Goal: Information Seeking & Learning: Check status

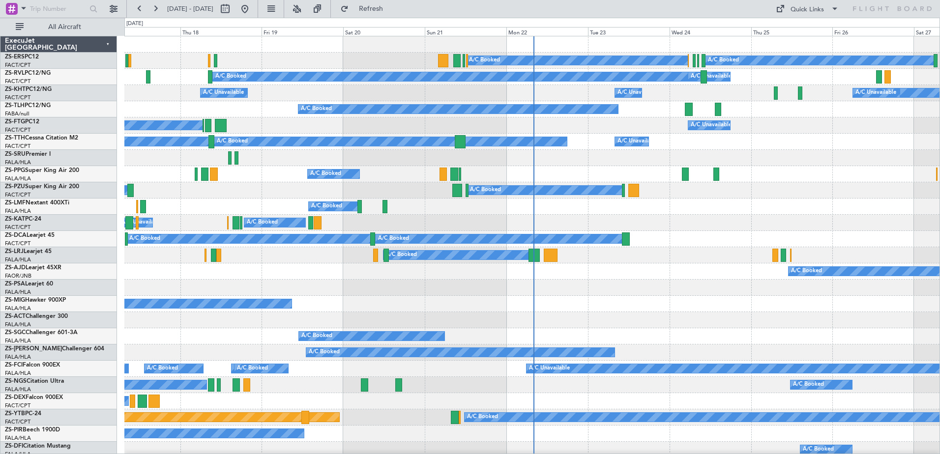
click at [27, 0] on div at bounding box center [63, 9] width 126 height 18
click at [21, 7] on span at bounding box center [24, 8] width 12 height 12
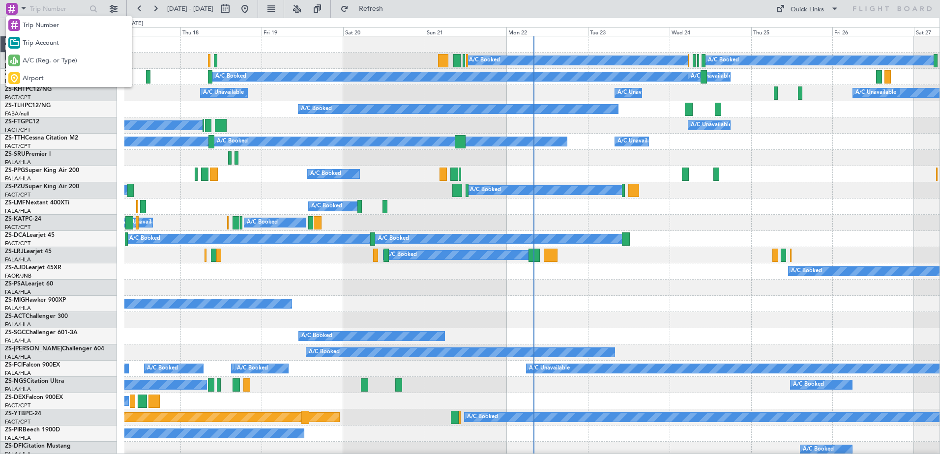
click at [30, 66] on div "A/C (Reg. or Type)" at bounding box center [69, 61] width 126 height 18
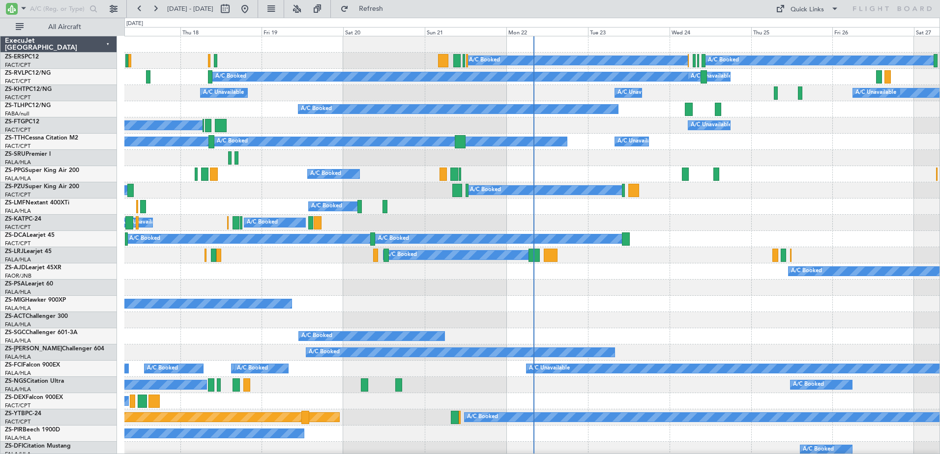
click at [70, 0] on div at bounding box center [63, 9] width 126 height 18
drag, startPoint x: 70, startPoint y: 8, endPoint x: 85, endPoint y: 4, distance: 14.7
click at [85, 4] on input "text" at bounding box center [58, 8] width 57 height 15
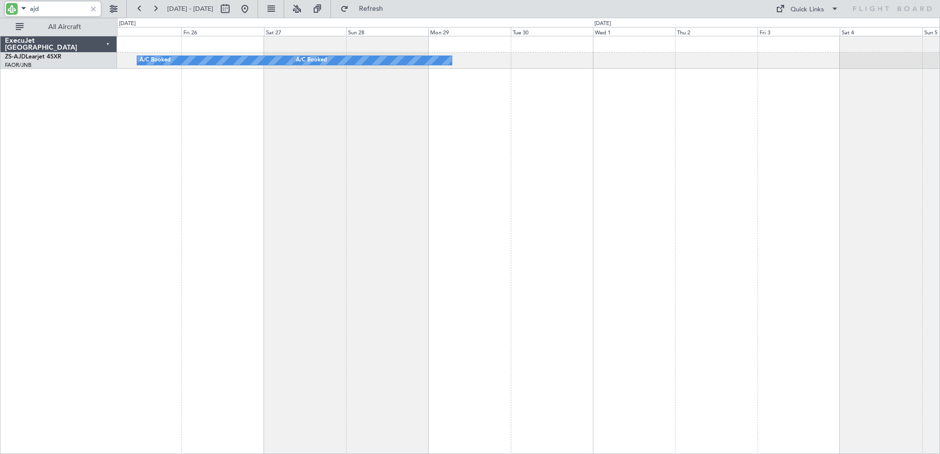
click at [0, 275] on html "ajd [DATE] - [DATE] Refresh Quick Links All Aircraft A/C Booked A/C Booked Exec…" at bounding box center [470, 227] width 940 height 454
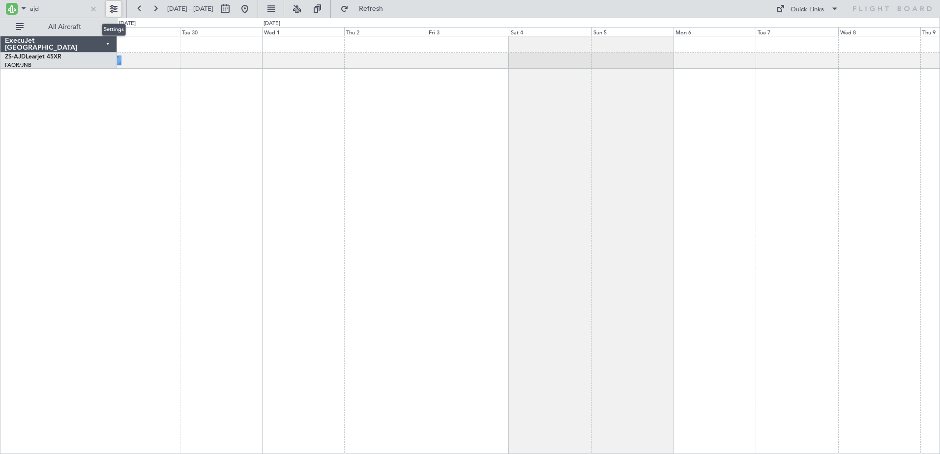
click at [109, 8] on button at bounding box center [114, 9] width 16 height 16
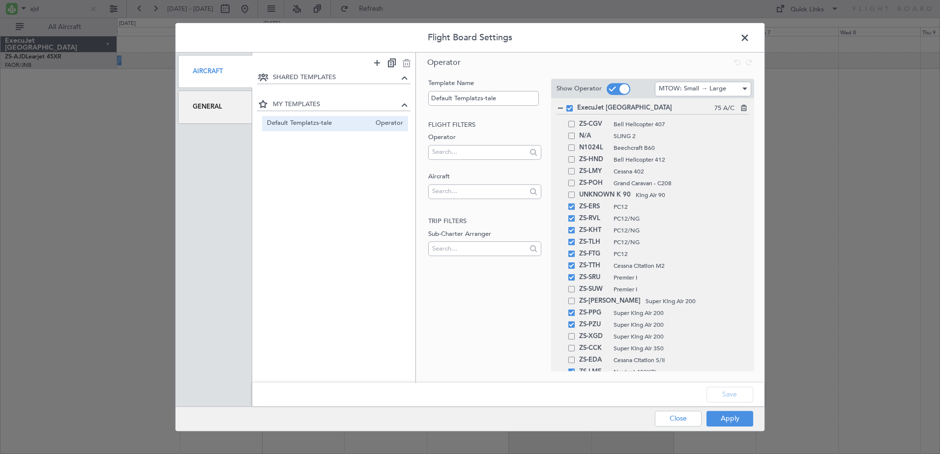
click at [203, 105] on div "General" at bounding box center [215, 106] width 74 height 33
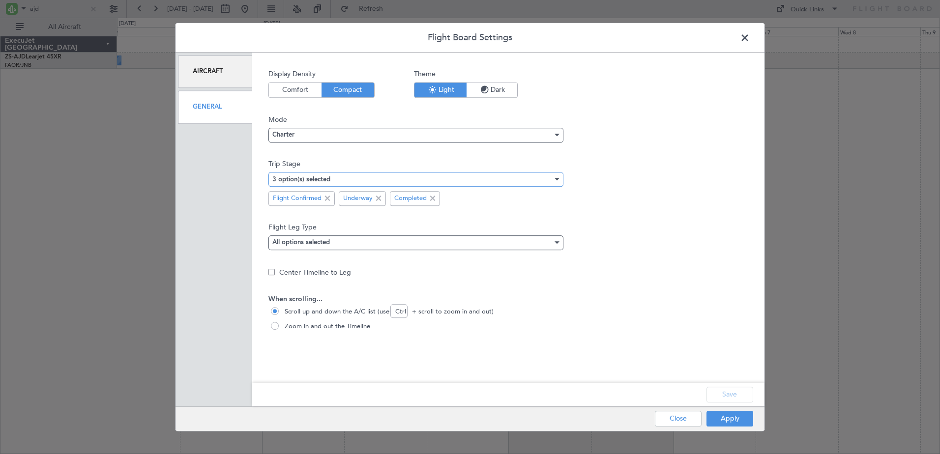
click at [395, 177] on div "3 option(s) selected" at bounding box center [412, 179] width 280 height 15
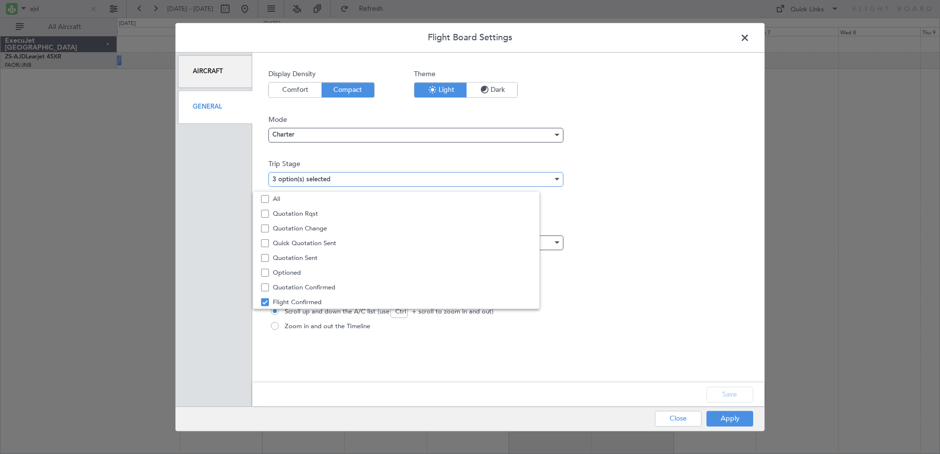
scroll to position [30, 0]
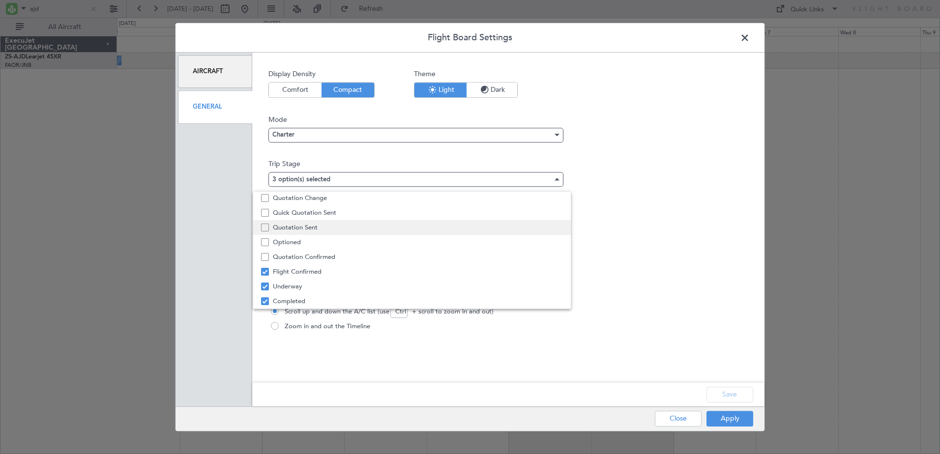
click at [317, 225] on span "Quotation Sent" at bounding box center [418, 227] width 290 height 15
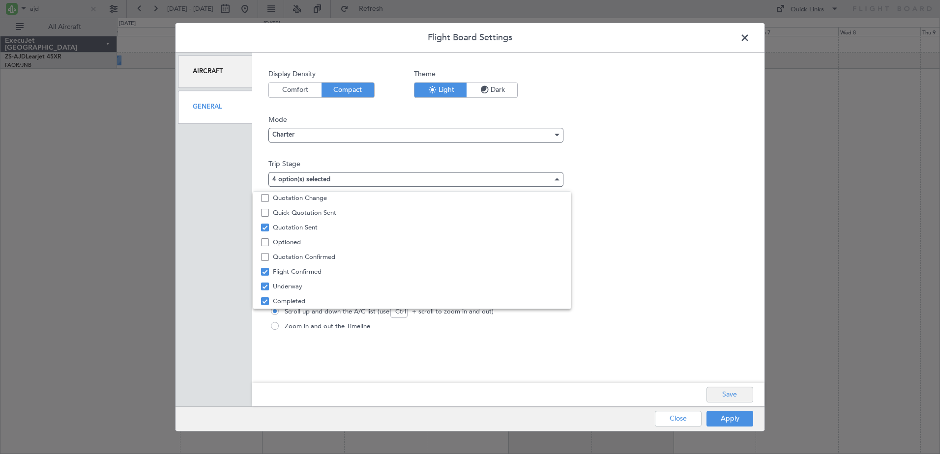
click at [737, 397] on div at bounding box center [470, 227] width 940 height 454
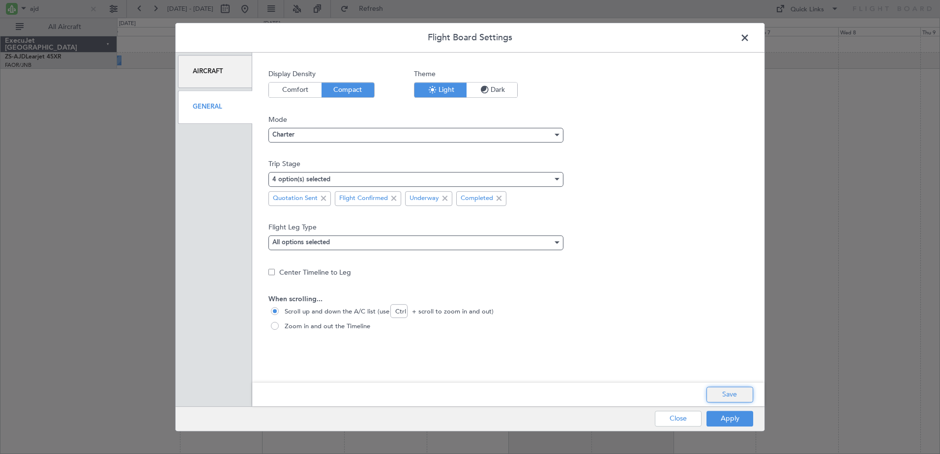
click at [737, 398] on button "Save" at bounding box center [729, 395] width 47 height 16
click at [727, 423] on button "Apply" at bounding box center [729, 419] width 47 height 16
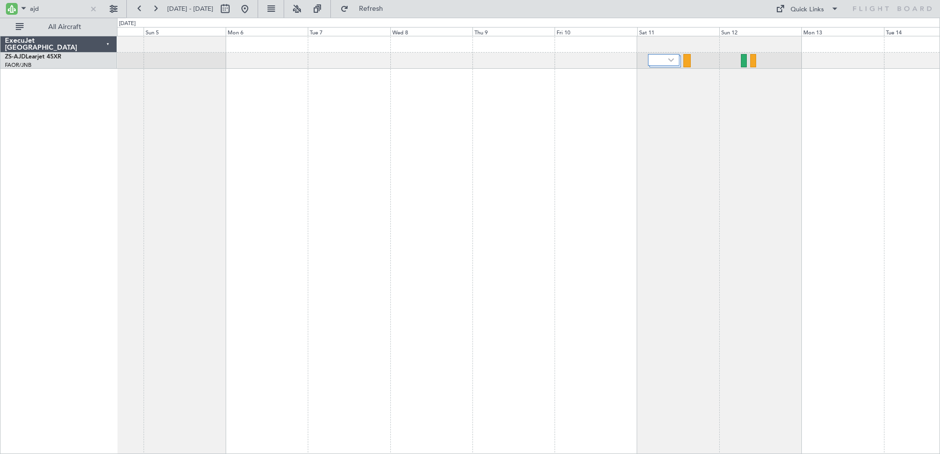
click at [208, 228] on div at bounding box center [528, 245] width 823 height 418
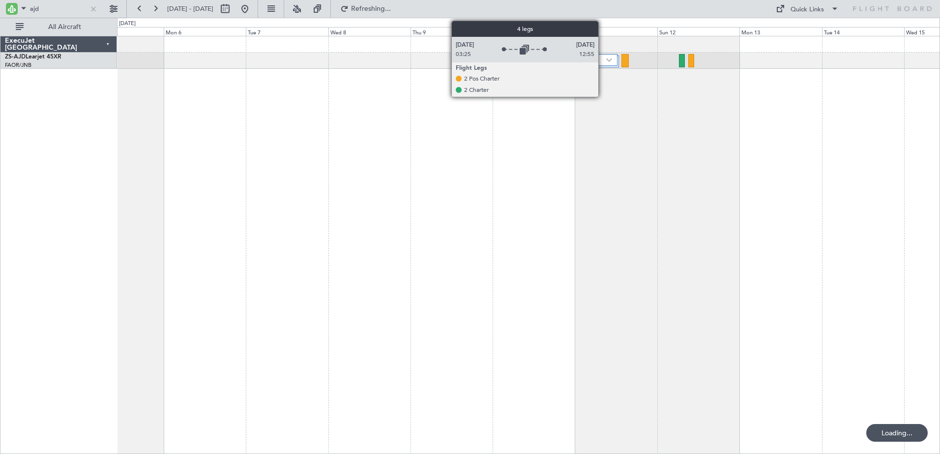
click at [604, 60] on div at bounding box center [601, 60] width 31 height 12
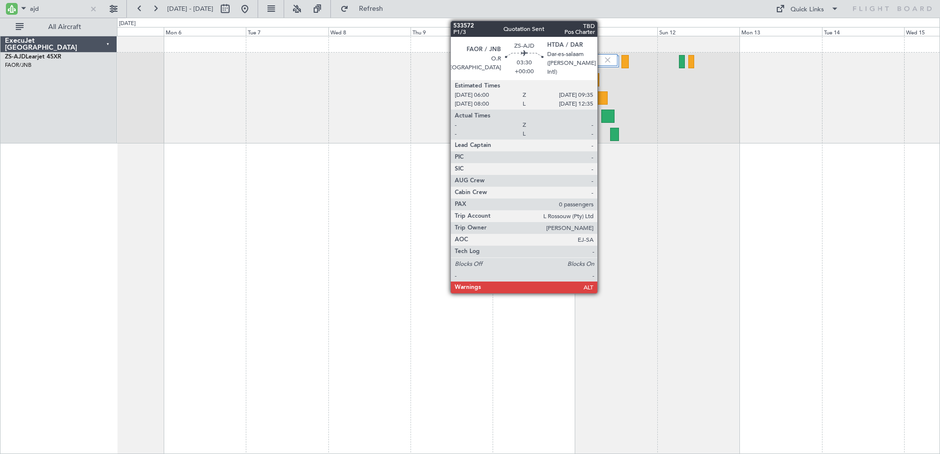
click at [605, 93] on div at bounding box center [601, 97] width 12 height 13
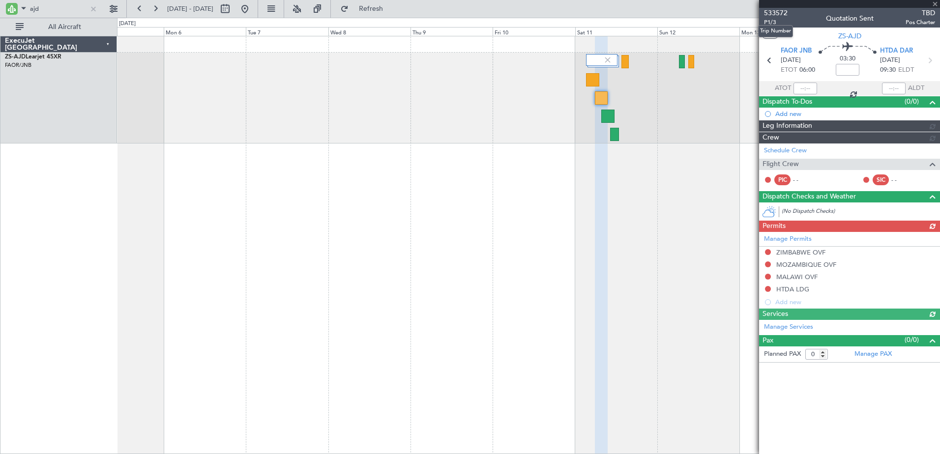
click at [776, 16] on span "533572" at bounding box center [776, 13] width 24 height 10
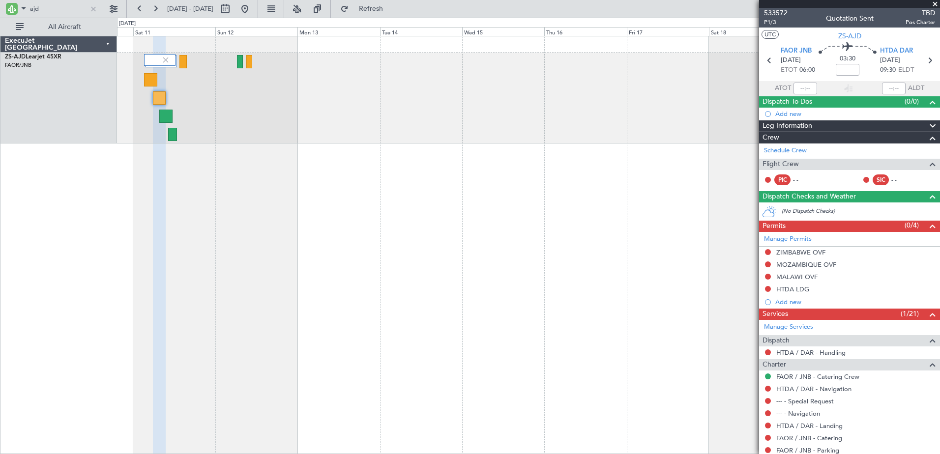
click at [20, 148] on div "ExecuJet [GEOGRAPHIC_DATA] ZS-AJD Learjet 45XR FAOR/JNB O.R [GEOGRAPHIC_DATA] 0…" at bounding box center [470, 236] width 940 height 437
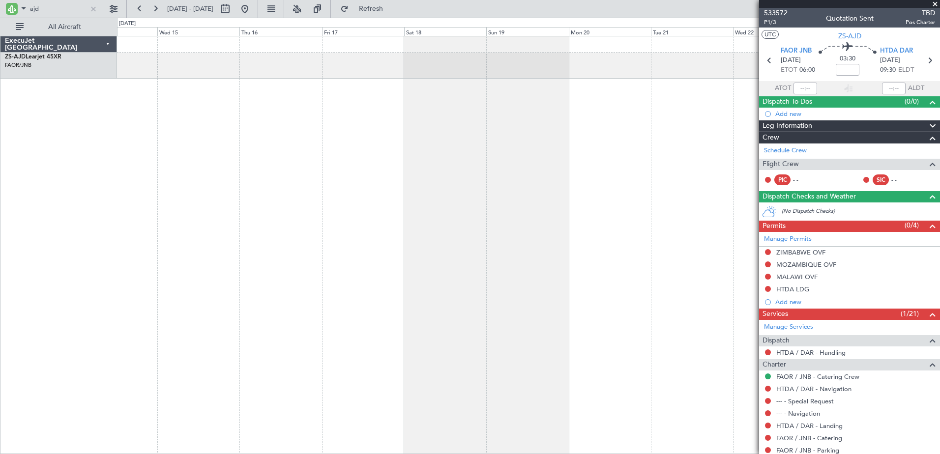
click at [196, 206] on div at bounding box center [528, 245] width 823 height 418
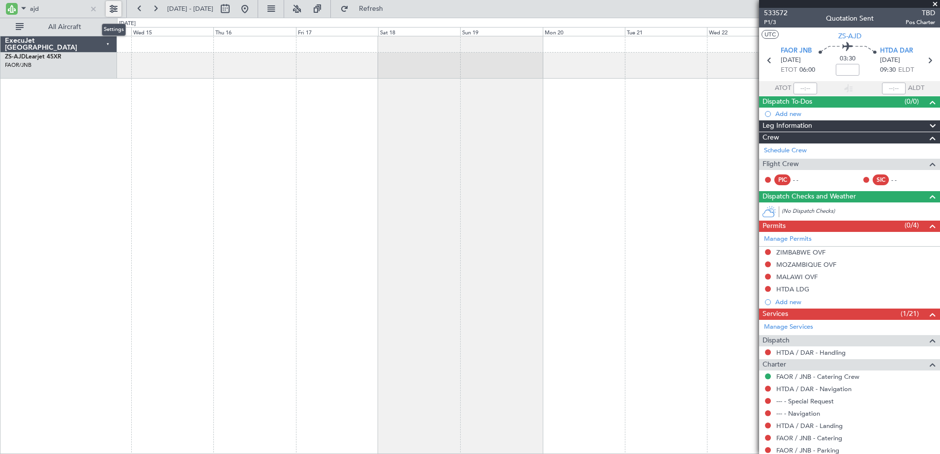
click at [114, 9] on button at bounding box center [114, 9] width 16 height 16
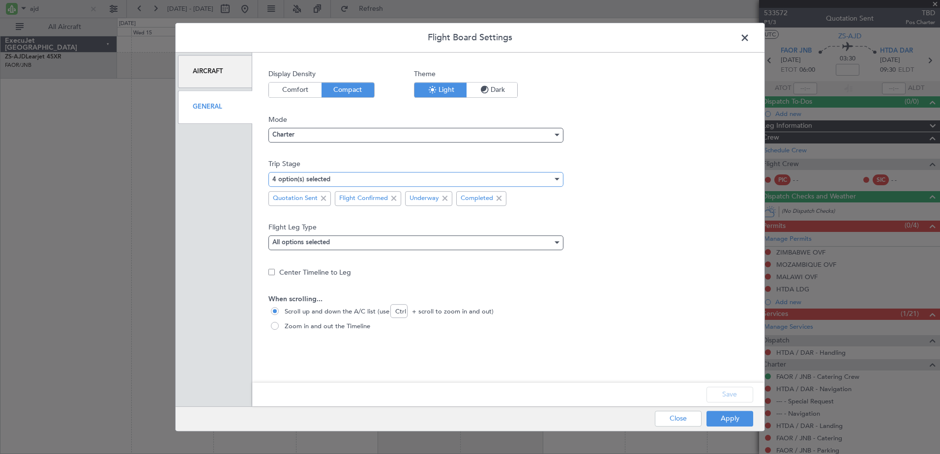
click at [391, 179] on div "4 option(s) selected" at bounding box center [412, 179] width 280 height 15
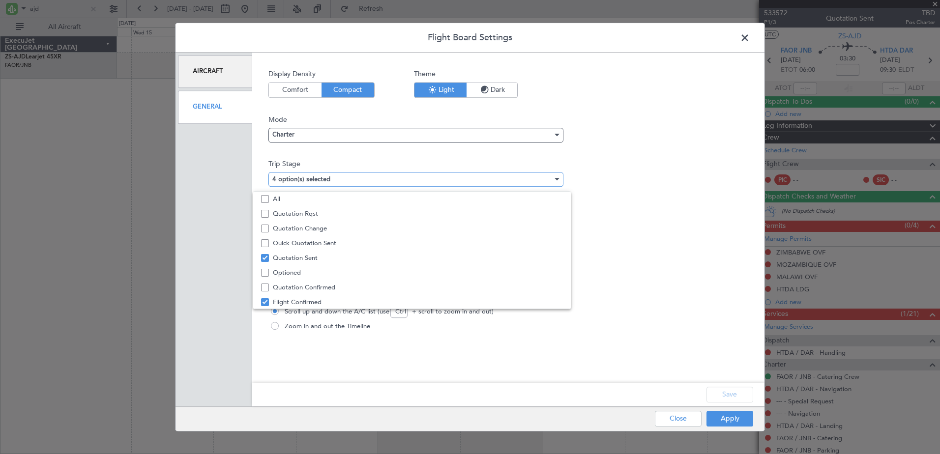
scroll to position [24, 0]
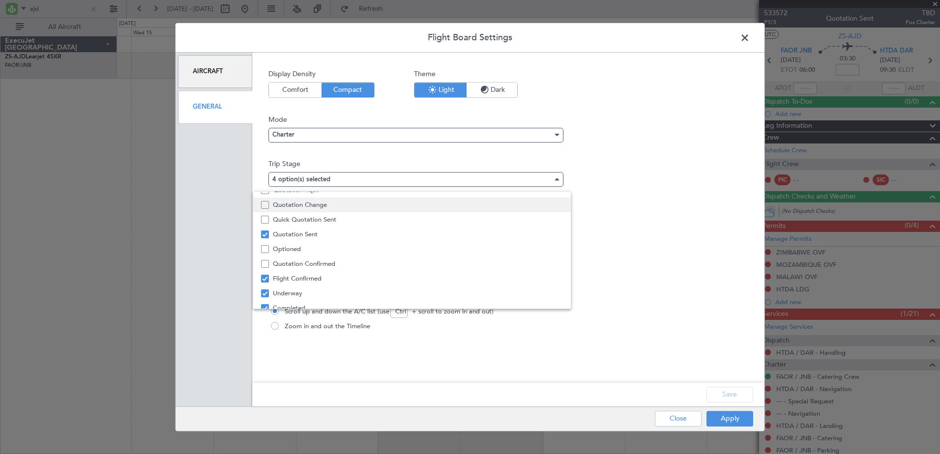
click at [341, 207] on span "Quotation Change" at bounding box center [418, 205] width 290 height 15
click at [370, 224] on span "Quick Quotation Sent" at bounding box center [418, 219] width 290 height 15
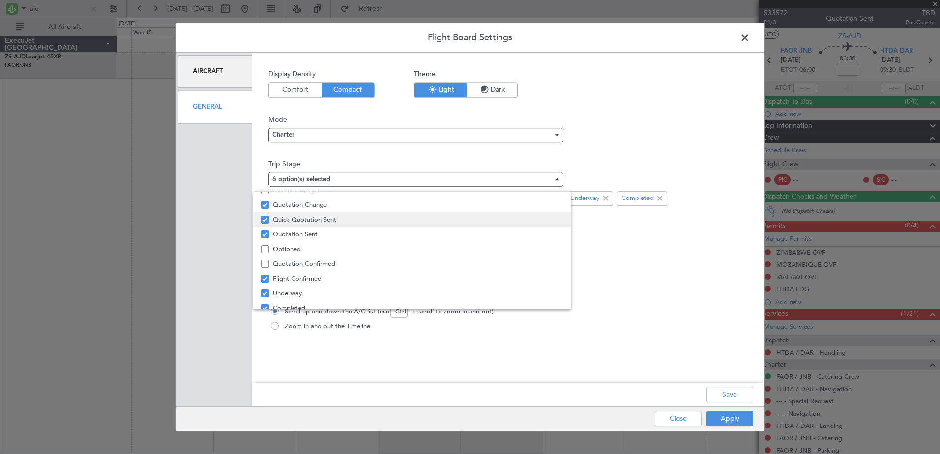
click at [364, 217] on span "Quick Quotation Sent" at bounding box center [418, 219] width 290 height 15
click at [362, 217] on span "Quotation Rqst" at bounding box center [418, 213] width 290 height 15
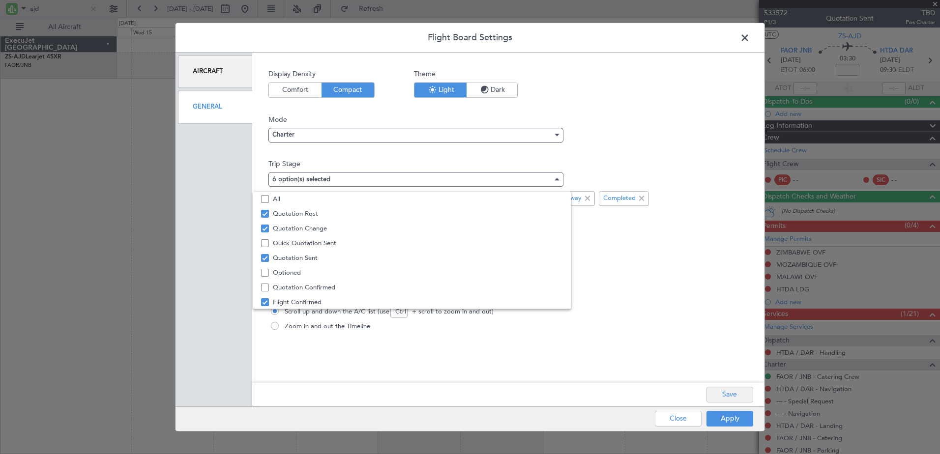
click at [719, 387] on div at bounding box center [470, 227] width 940 height 454
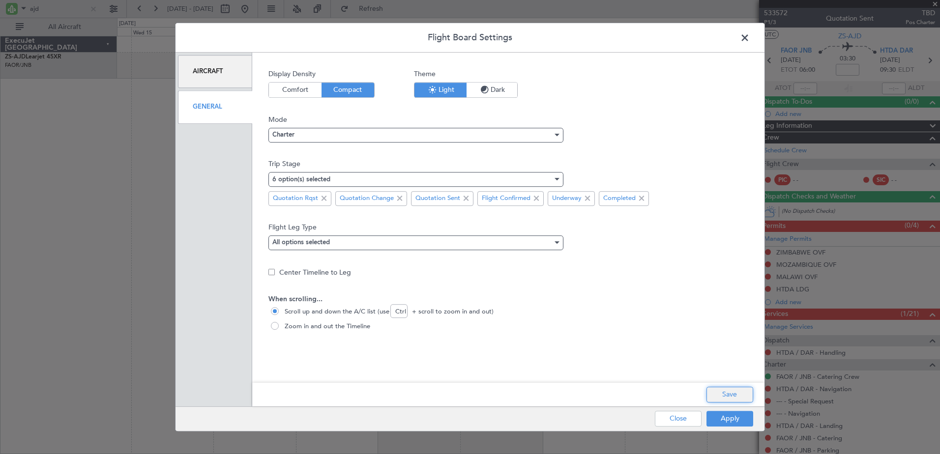
click at [722, 391] on button "Save" at bounding box center [729, 395] width 47 height 16
click at [725, 411] on button "Apply" at bounding box center [729, 419] width 47 height 16
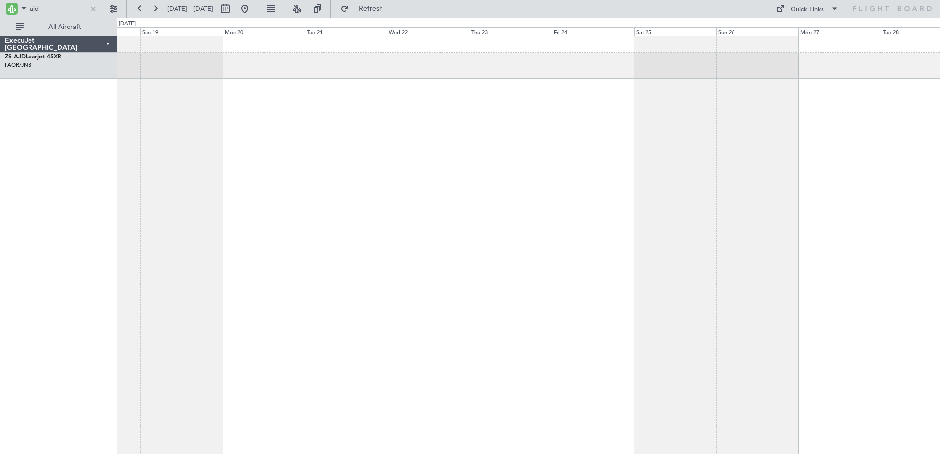
click at [140, 339] on div "A/C Booked" at bounding box center [528, 245] width 823 height 418
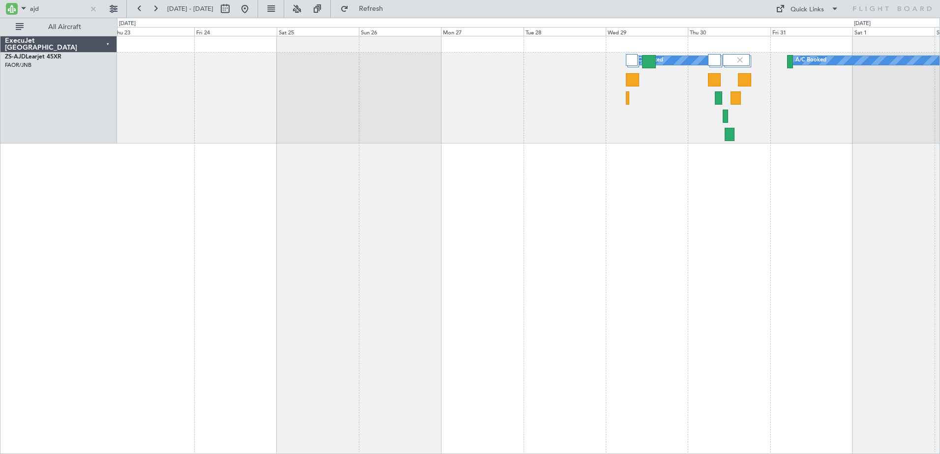
click at [363, 331] on div "A/C Booked A/C Booked" at bounding box center [528, 245] width 823 height 418
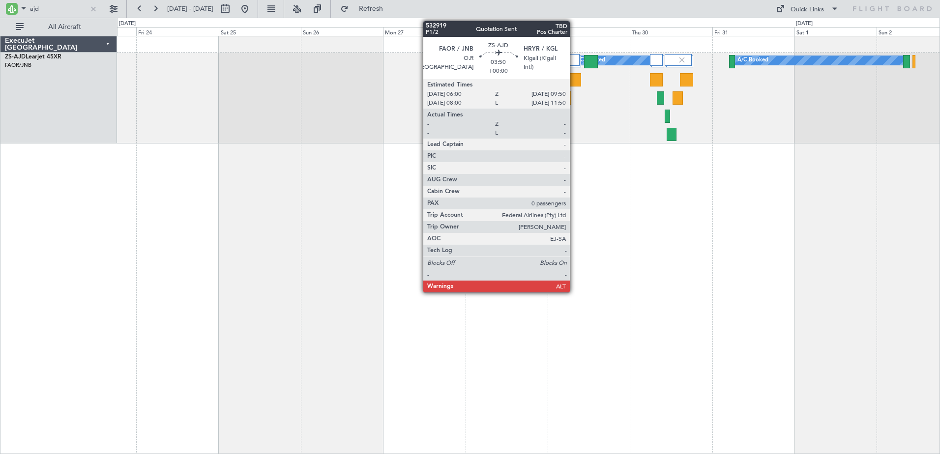
click at [574, 82] on div at bounding box center [574, 79] width 13 height 13
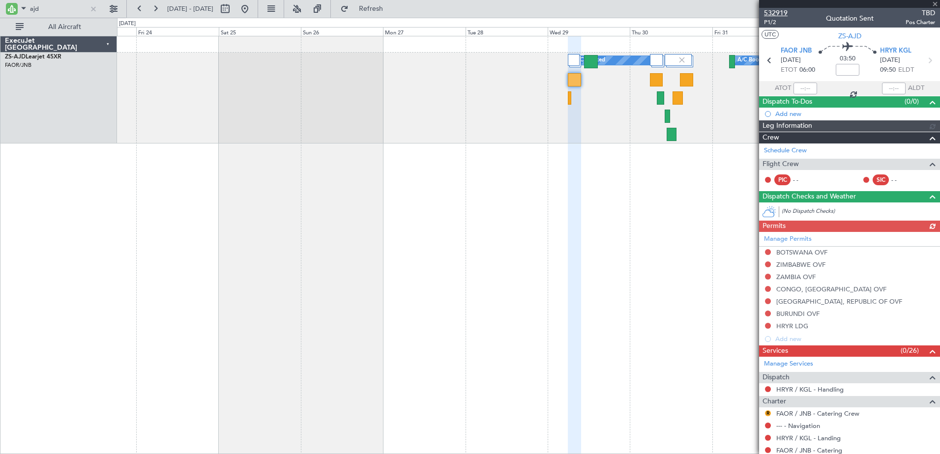
click at [782, 13] on span "532919" at bounding box center [776, 13] width 24 height 10
click at [34, 6] on input "ajd" at bounding box center [58, 8] width 57 height 15
click at [35, 5] on input "ajd" at bounding box center [58, 8] width 57 height 15
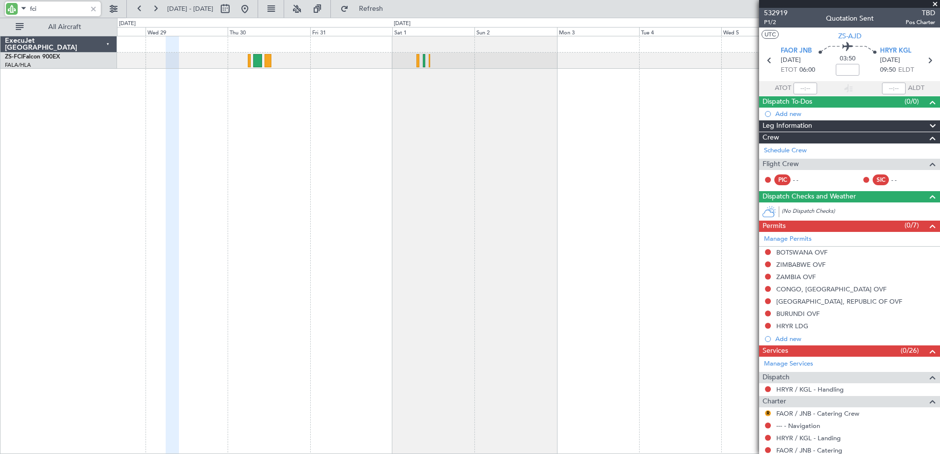
click at [308, 166] on div at bounding box center [528, 245] width 823 height 418
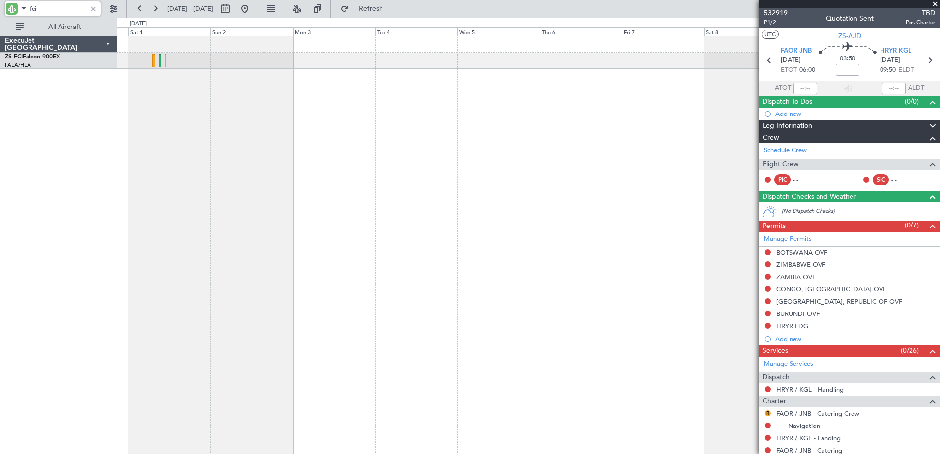
click at [374, 168] on div at bounding box center [528, 245] width 823 height 418
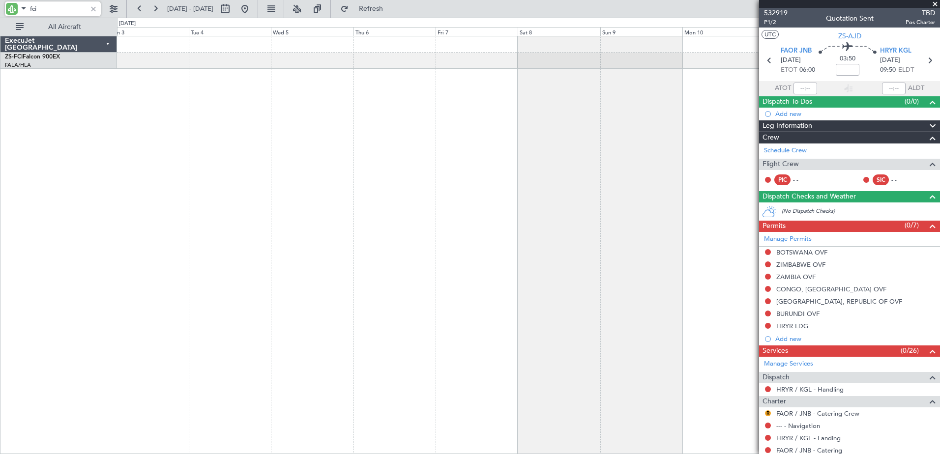
click at [424, 163] on div at bounding box center [528, 245] width 823 height 418
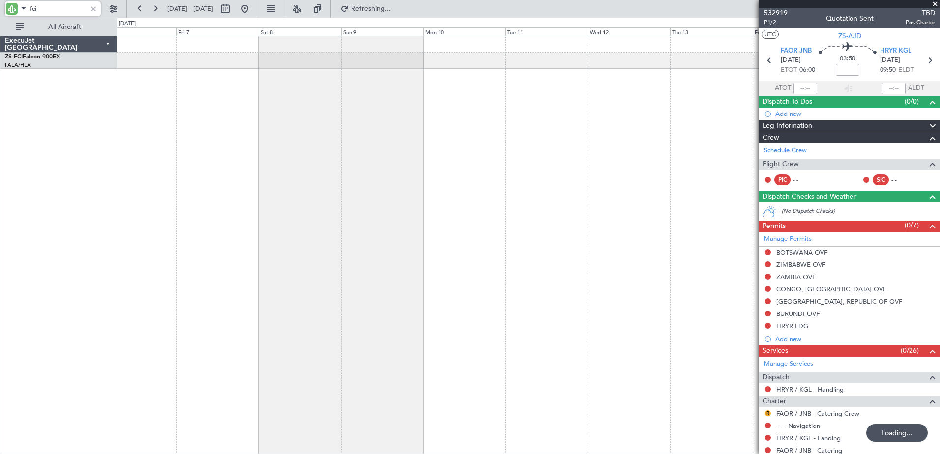
click at [486, 152] on div at bounding box center [528, 245] width 823 height 418
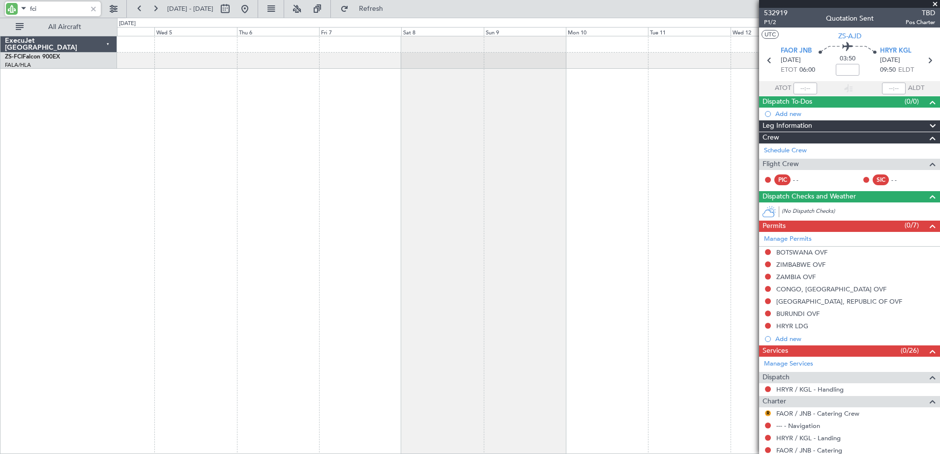
click at [432, 229] on div "A/C Booked" at bounding box center [528, 245] width 823 height 418
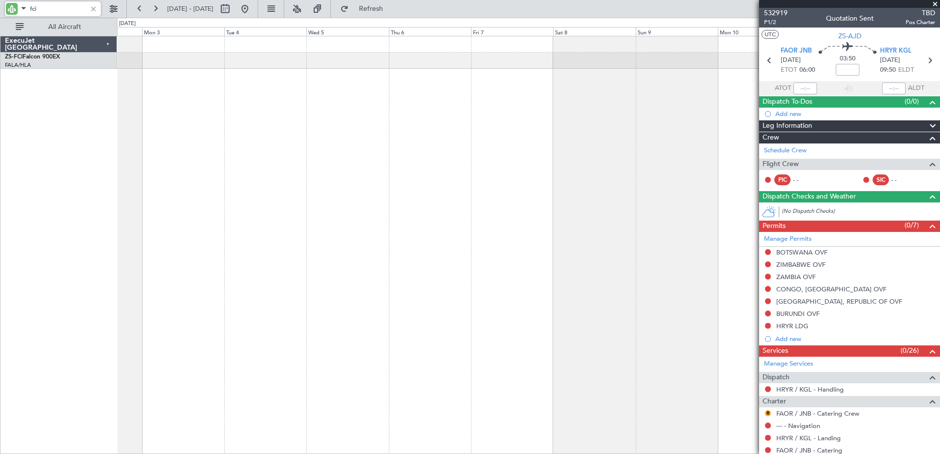
click at [462, 235] on div at bounding box center [528, 245] width 823 height 418
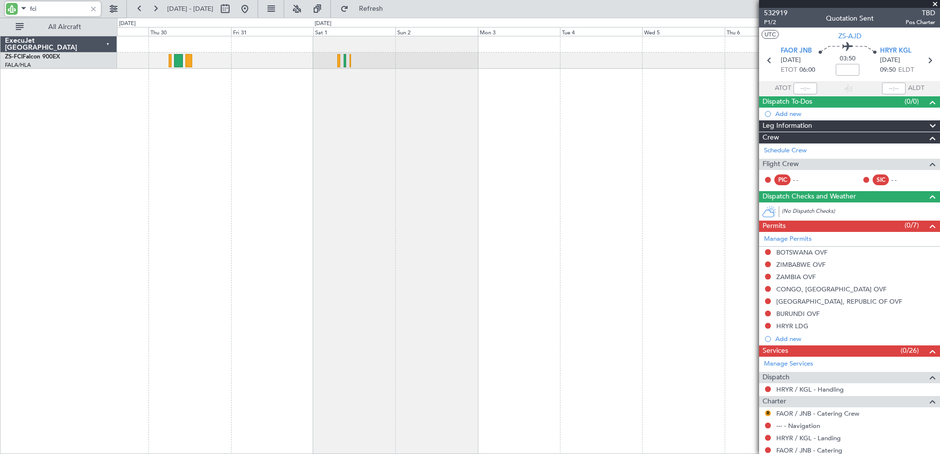
click at [568, 234] on div at bounding box center [528, 245] width 823 height 418
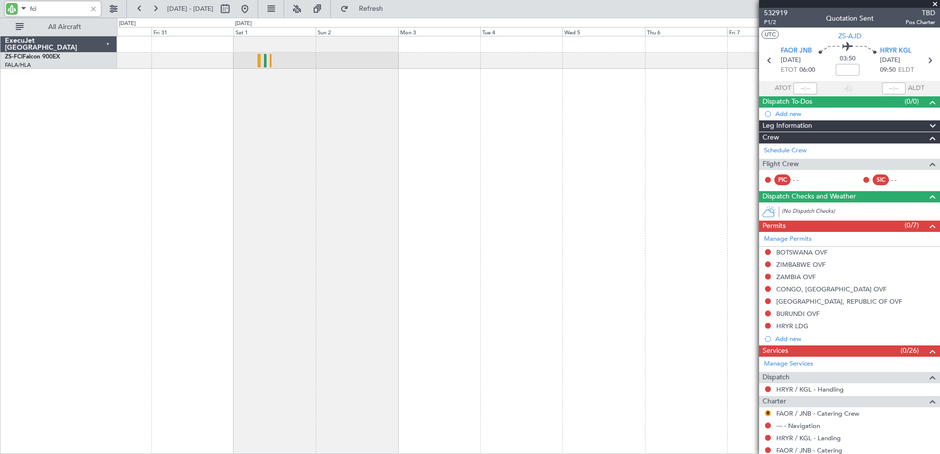
click at [343, 94] on div at bounding box center [528, 245] width 823 height 418
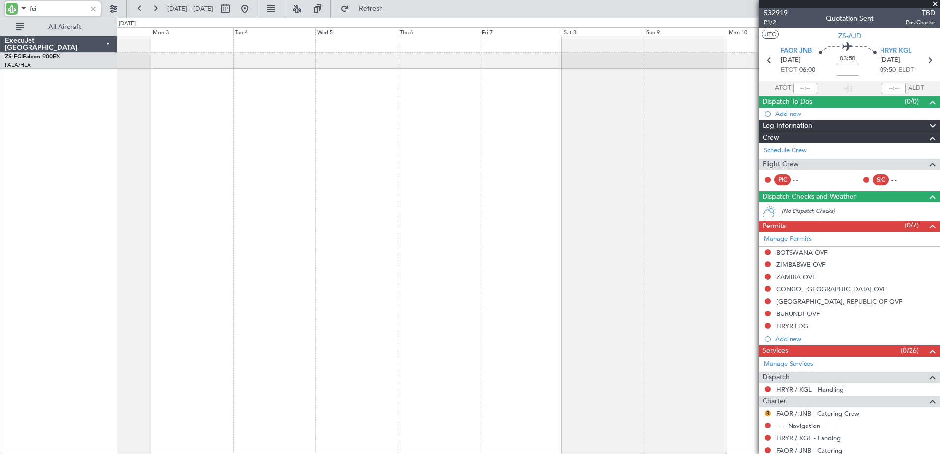
click at [201, 177] on div at bounding box center [528, 245] width 823 height 418
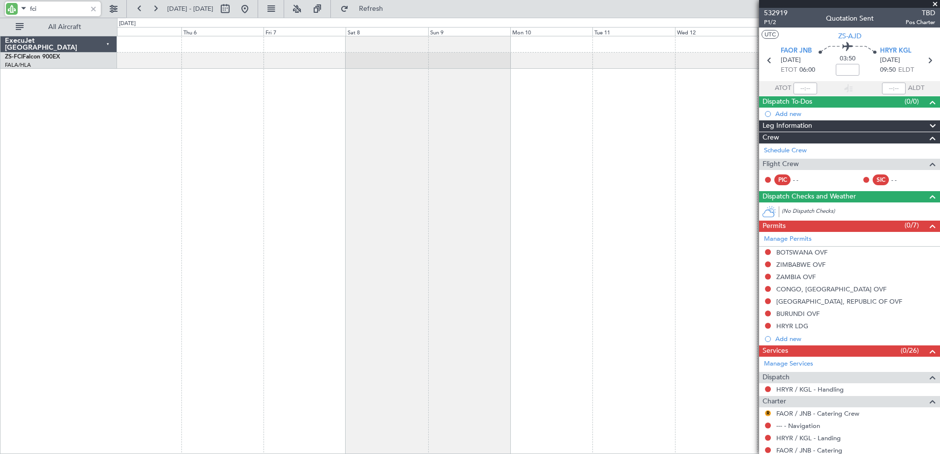
click at [526, 266] on div "A/C Booked" at bounding box center [528, 245] width 823 height 418
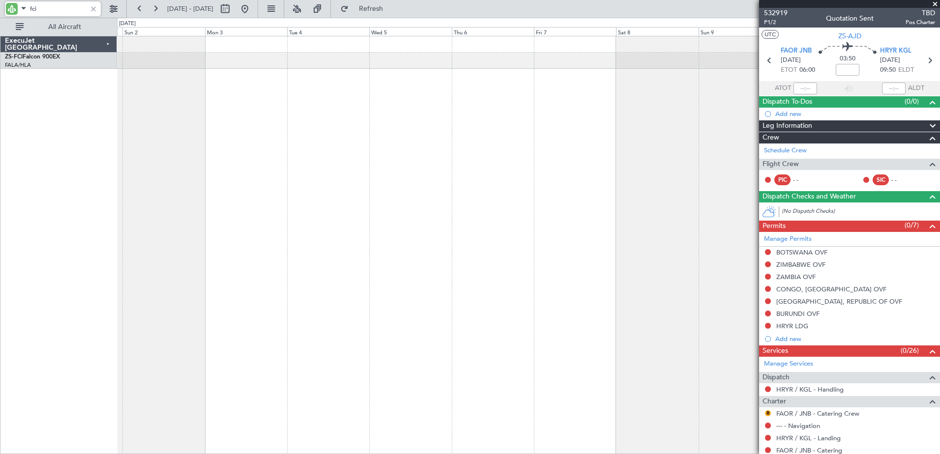
click at [682, 229] on div at bounding box center [528, 245] width 823 height 418
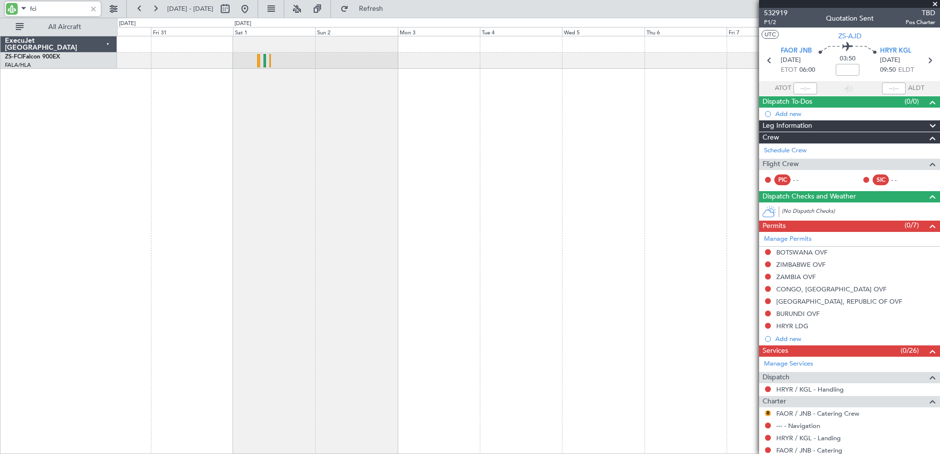
click at [65, 202] on div "ExecuJet [GEOGRAPHIC_DATA] ZS-FCI Falcon 900EX FALA/HLA Lanseria 0 0 Thu 30 Fri…" at bounding box center [470, 236] width 940 height 437
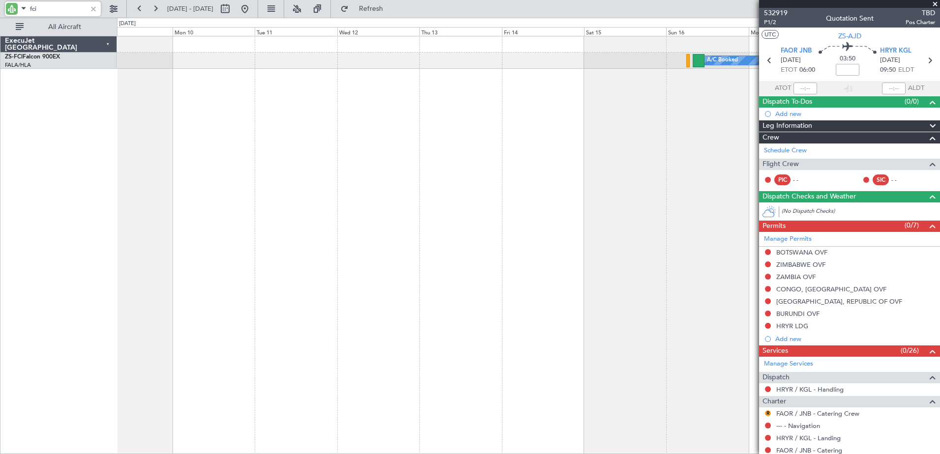
click at [148, 170] on div "A/C Booked A/C Booked" at bounding box center [528, 245] width 823 height 418
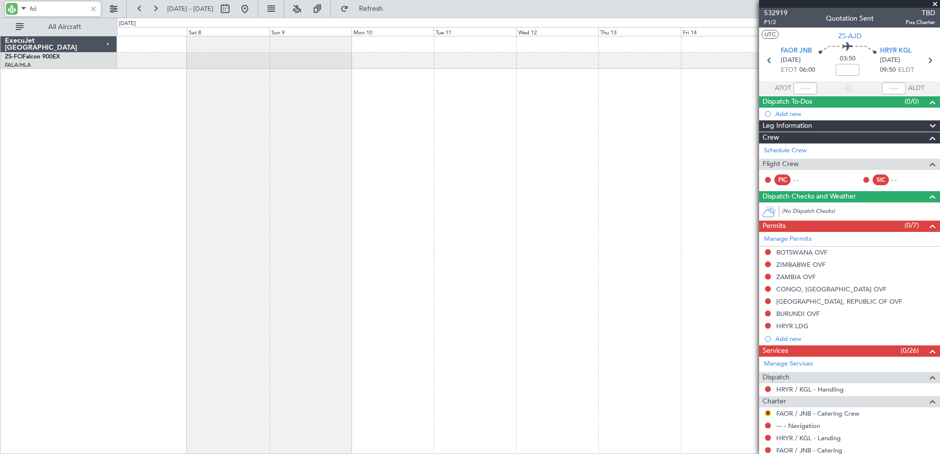
click at [642, 254] on div "A/C Booked A/C Booked" at bounding box center [528, 245] width 823 height 418
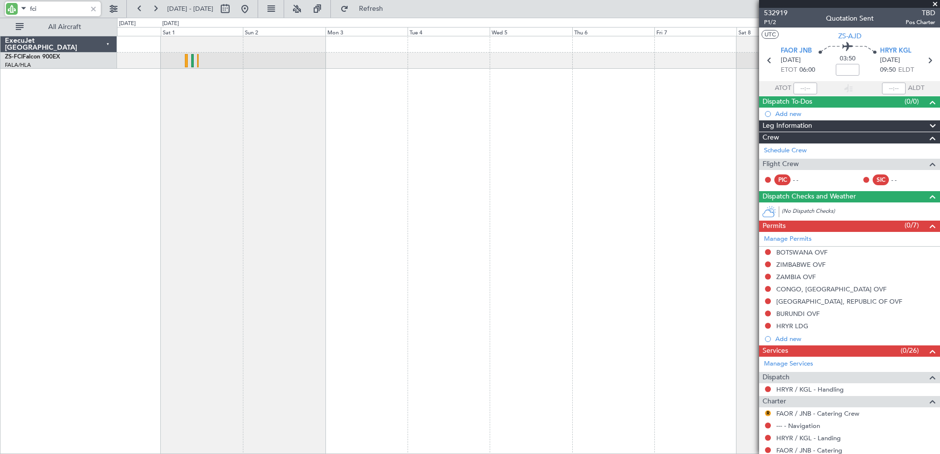
click at [837, 166] on fb-app "fci [DATE] - [DATE] Refresh Quick Links All Aircraft ExecuJet [GEOGRAPHIC_DATA]…" at bounding box center [470, 230] width 940 height 447
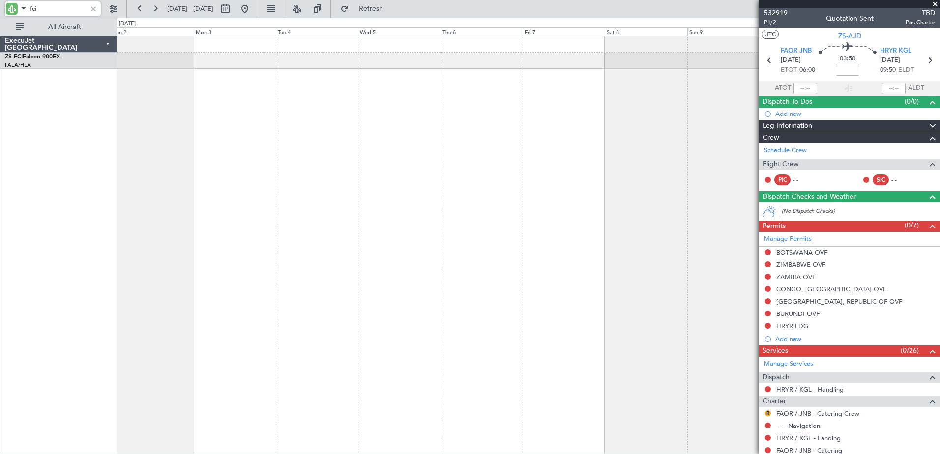
click at [287, 119] on div at bounding box center [528, 245] width 823 height 418
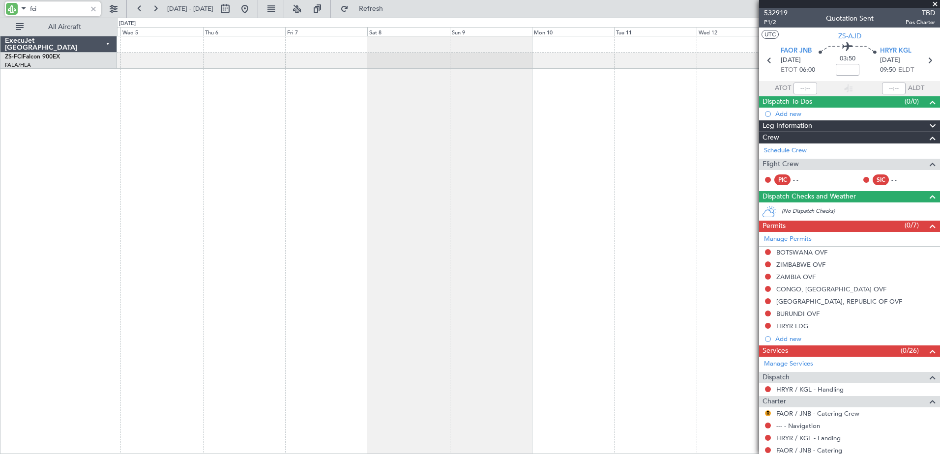
click at [273, 116] on div "A/C Booked" at bounding box center [528, 245] width 823 height 418
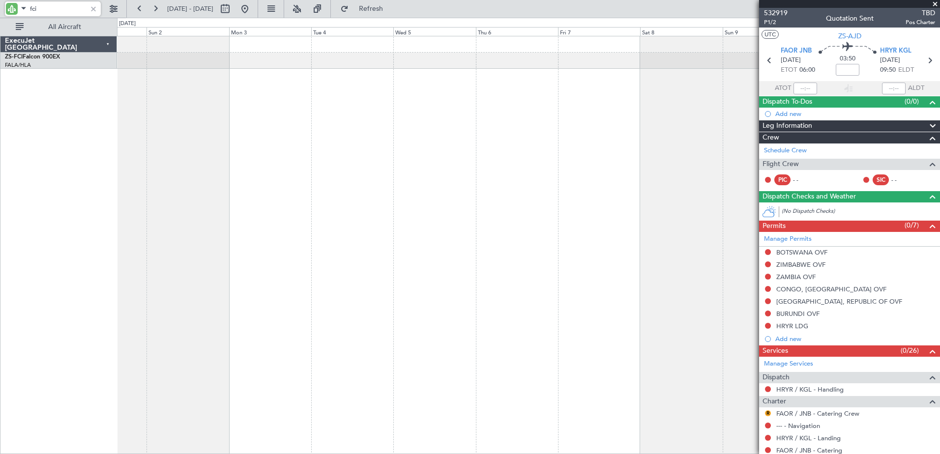
click at [891, 122] on fb-app "fci [DATE] - [DATE] Refresh Quick Links All Aircraft ExecuJet [GEOGRAPHIC_DATA]…" at bounding box center [470, 230] width 940 height 447
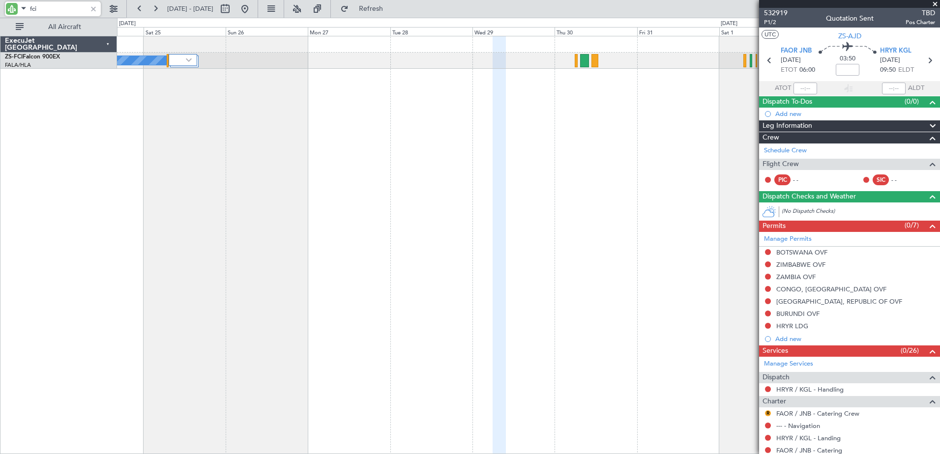
click at [869, 106] on fb-app "fci [DATE] - [DATE] Refresh Quick Links All Aircraft A/C Booked A/C Booked Exec…" at bounding box center [470, 230] width 940 height 447
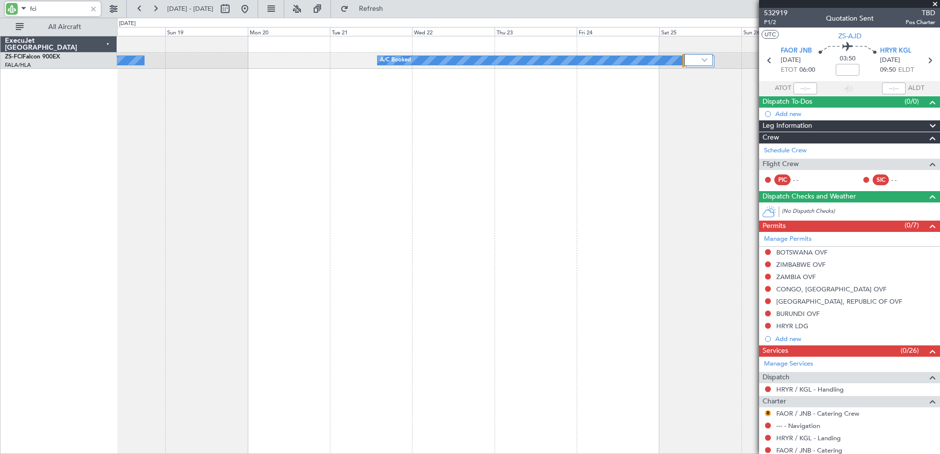
click at [527, 122] on div "A/C Booked A/C Booked A/C Booked" at bounding box center [528, 245] width 823 height 418
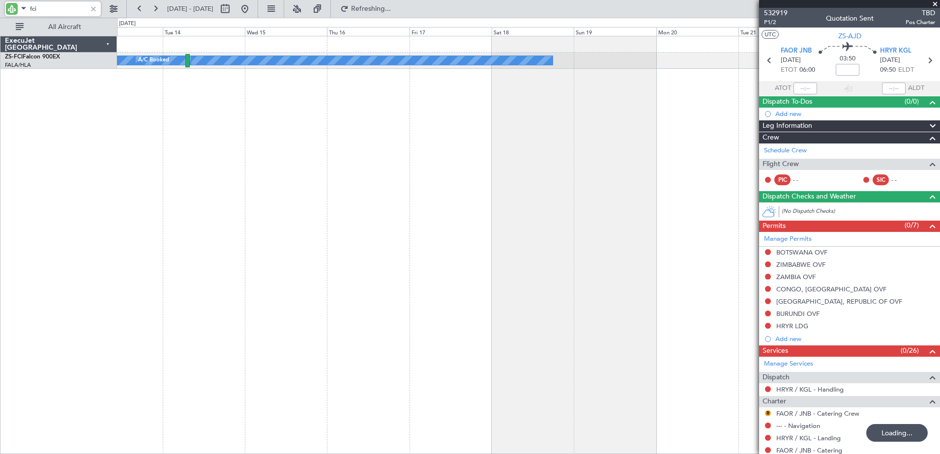
click at [504, 148] on div "A/C Booked A/C Booked A/C Booked A/C Booked" at bounding box center [528, 245] width 823 height 418
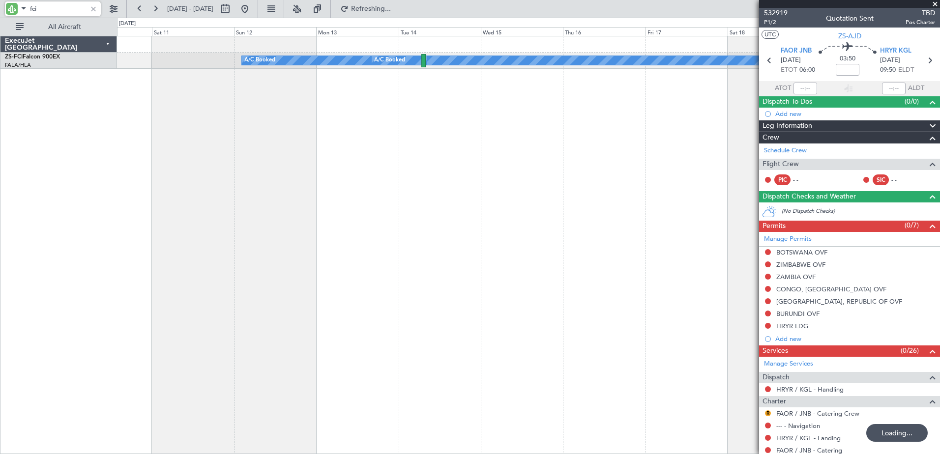
click at [444, 128] on div "A/C Booked A/C Booked A/C Booked" at bounding box center [528, 245] width 823 height 418
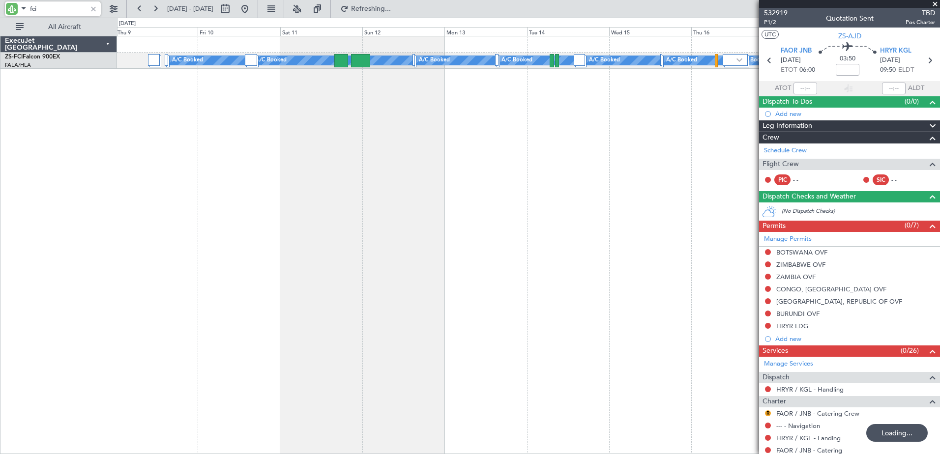
click at [346, 152] on div "A/C Booked A/C Booked A/C Booked A/C Booked A/C Booked A/C Booked A/C Booked A/…" at bounding box center [528, 245] width 823 height 418
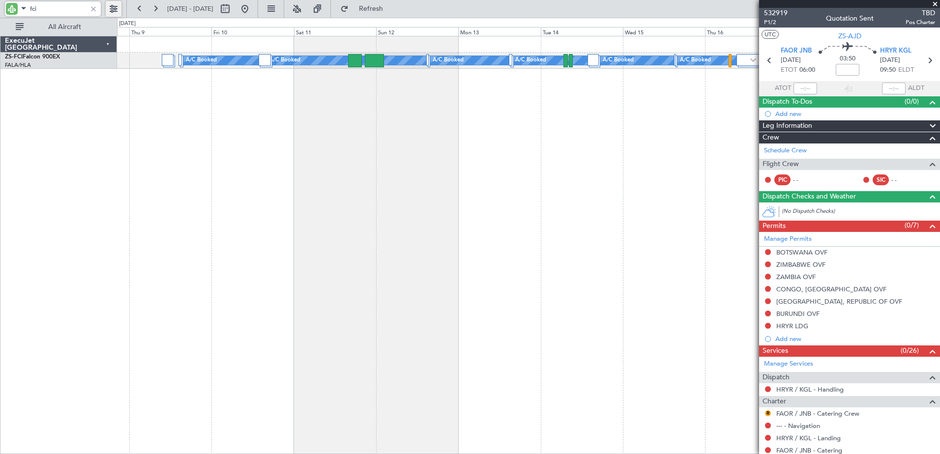
click at [117, 9] on button at bounding box center [114, 9] width 16 height 16
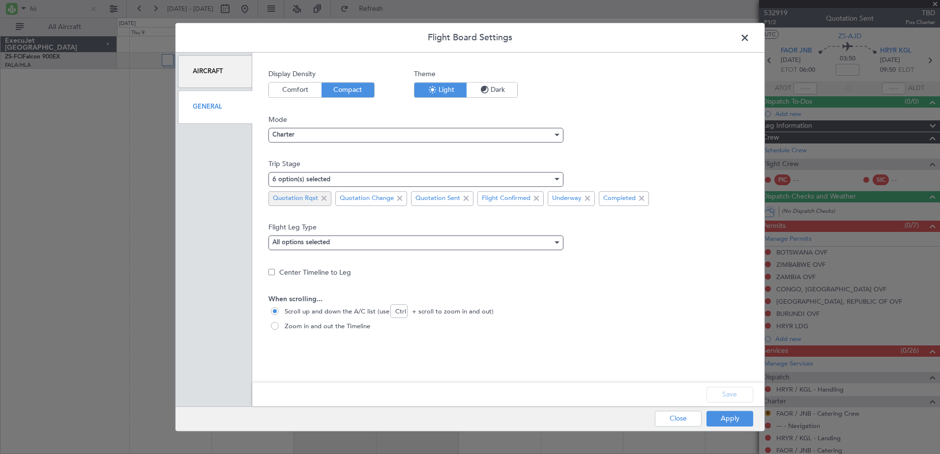
click at [324, 196] on span at bounding box center [324, 199] width 12 height 12
click at [333, 198] on span at bounding box center [333, 199] width 12 height 12
click at [321, 199] on span at bounding box center [324, 199] width 12 height 12
drag, startPoint x: 727, startPoint y: 399, endPoint x: 730, endPoint y: 403, distance: 5.1
click at [728, 399] on button "Save" at bounding box center [729, 395] width 47 height 16
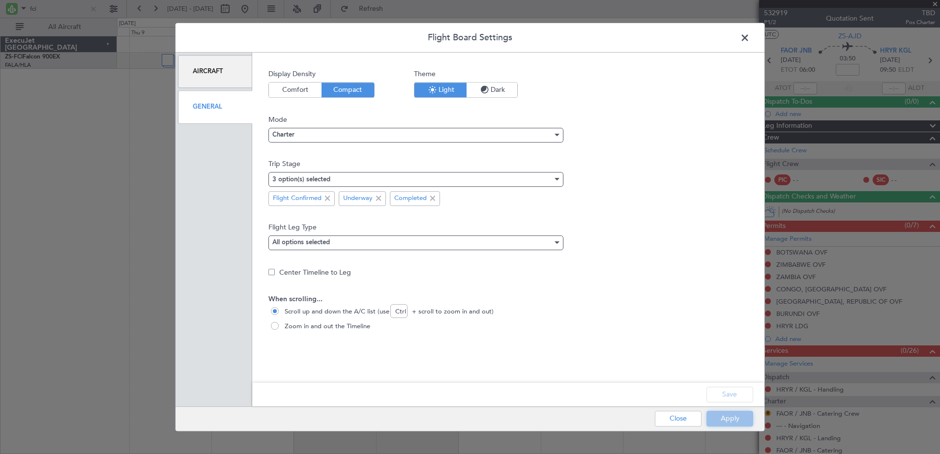
click at [730, 419] on button "Apply" at bounding box center [729, 419] width 47 height 16
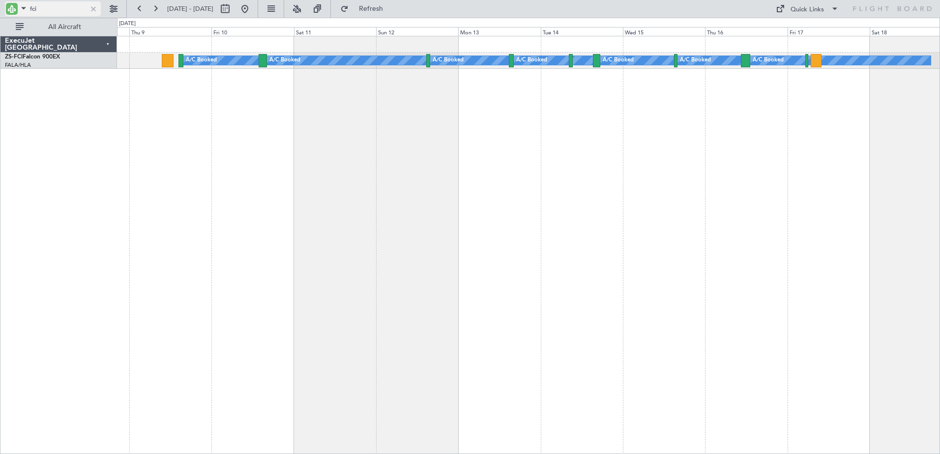
click at [32, 7] on input "fci" at bounding box center [58, 8] width 57 height 15
drag, startPoint x: 32, startPoint y: 7, endPoint x: 39, endPoint y: 1, distance: 9.4
click at [32, 7] on input "fci" at bounding box center [58, 8] width 57 height 15
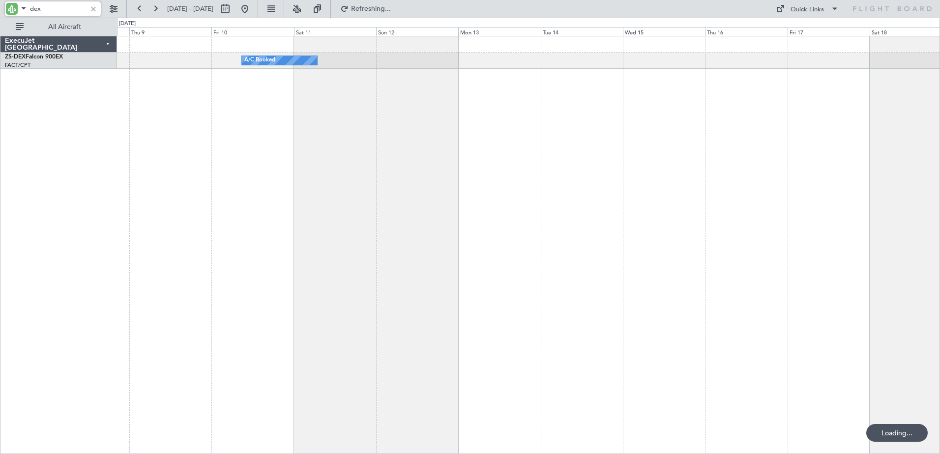
click at [33, 11] on input "dex" at bounding box center [58, 8] width 57 height 15
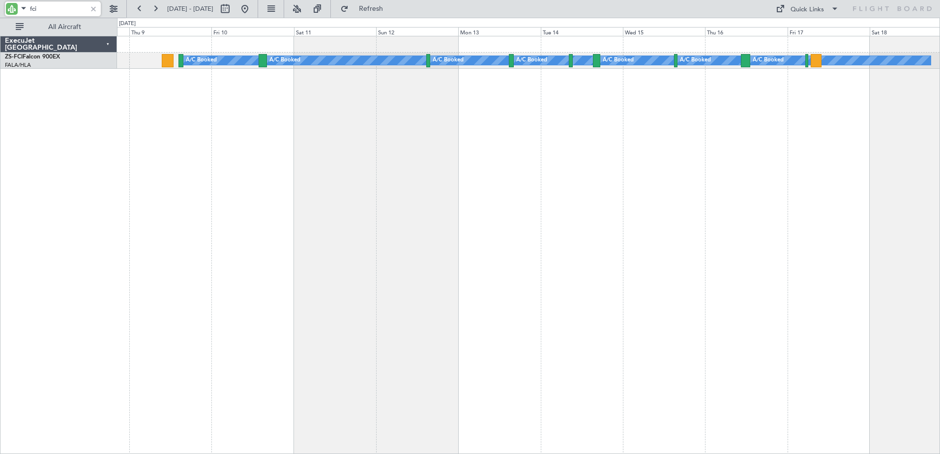
type input "fci"
